Goal: Navigation & Orientation: Find specific page/section

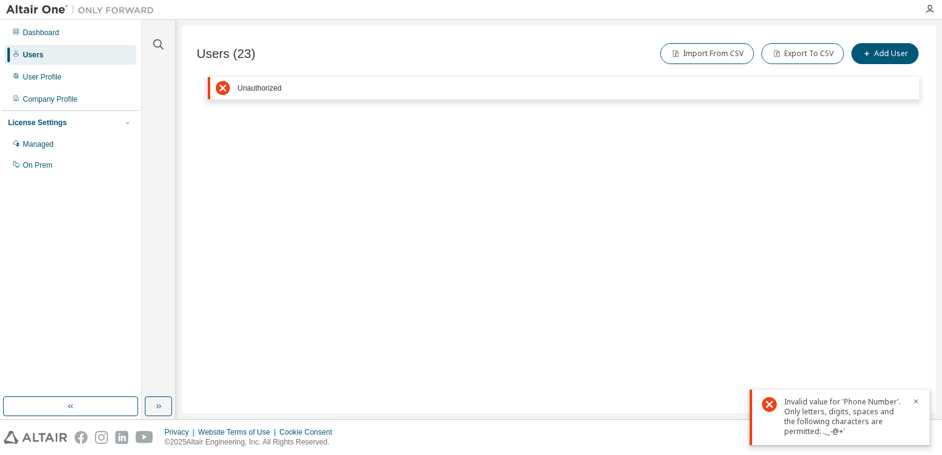
click at [821, 140] on div "Users (23) Import From CSV Export To CSV Add User Clear Load Save Save As Field…" at bounding box center [559, 219] width 754 height 387
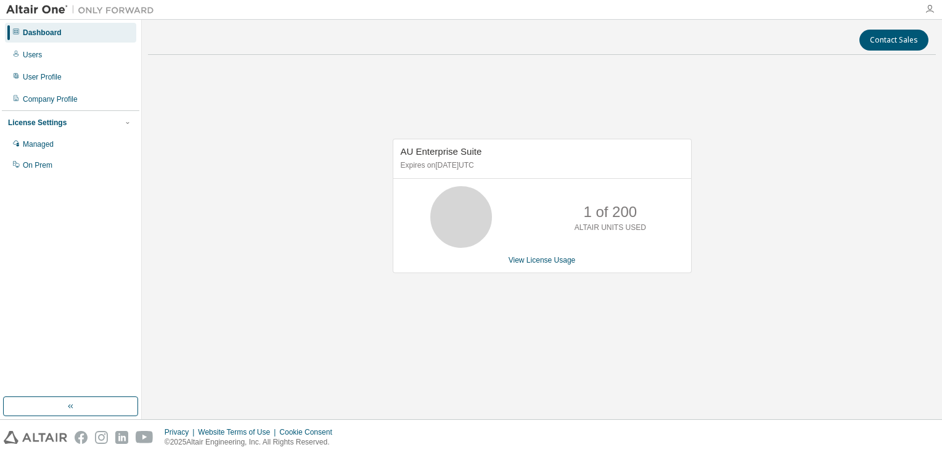
click at [927, 11] on icon "button" at bounding box center [930, 9] width 10 height 10
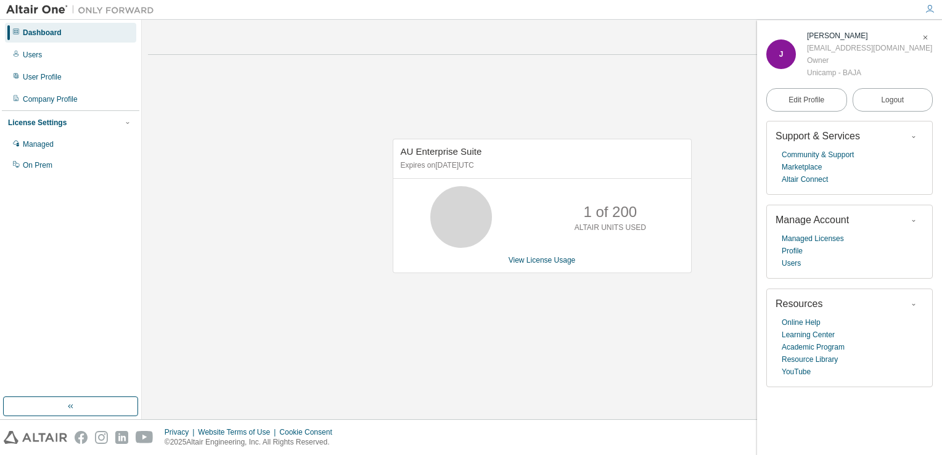
click at [646, 66] on div "AU Enterprise Suite Expires on [DATE] UTC 1 of 200 ALTAIR UNITS USED View Licen…" at bounding box center [542, 213] width 788 height 296
click at [545, 257] on link "View License Usage" at bounding box center [542, 260] width 67 height 9
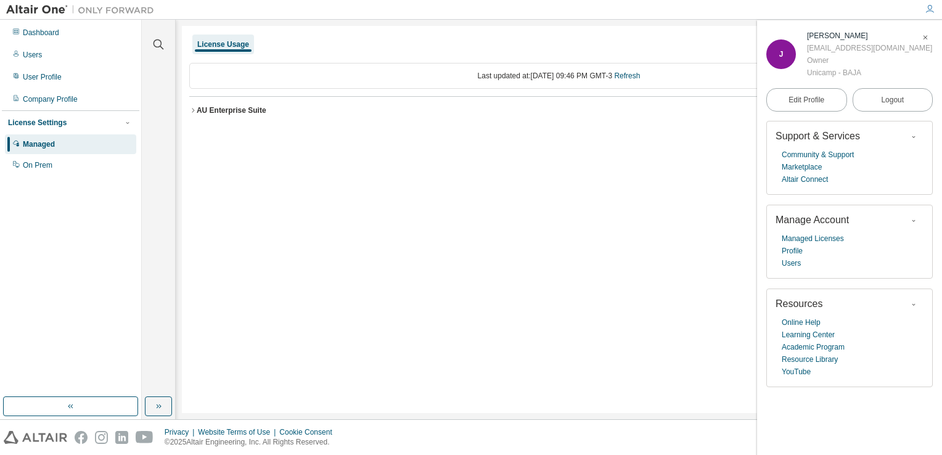
click at [554, 183] on div "License Usage Last updated at: [DATE] 09:46 PM GMT-3 Refresh AU Enterprise Suit…" at bounding box center [559, 219] width 754 height 387
click at [927, 35] on icon "button" at bounding box center [925, 37] width 7 height 7
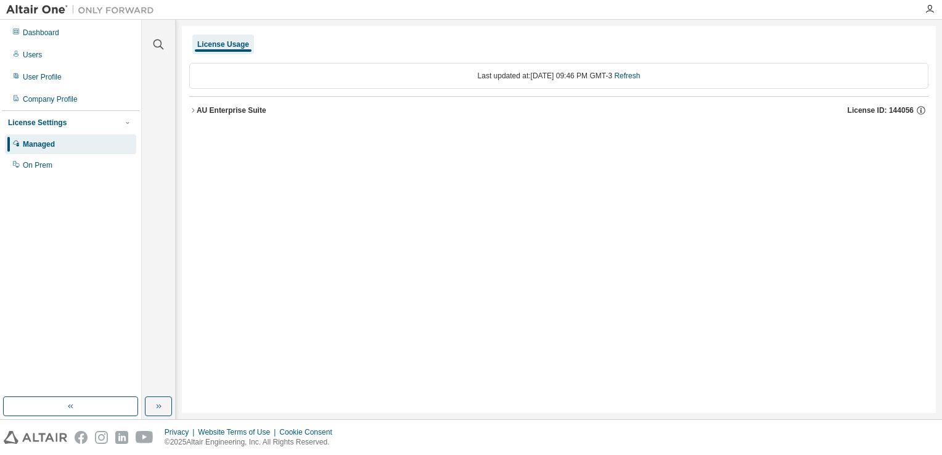
click at [69, 142] on div "Managed" at bounding box center [70, 144] width 131 height 20
click at [57, 56] on div "Users" at bounding box center [70, 55] width 131 height 20
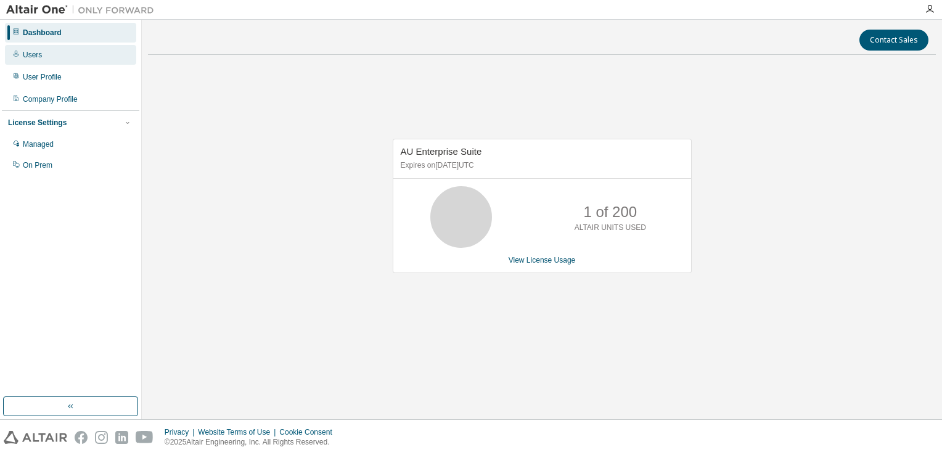
click at [53, 59] on div "Users" at bounding box center [70, 55] width 131 height 20
click at [734, 226] on div "AU Enterprise Suite Expires on [DATE] UTC 1 of 200 ALTAIR UNITS USED View Licen…" at bounding box center [542, 213] width 788 height 296
